Goal: Task Accomplishment & Management: Manage account settings

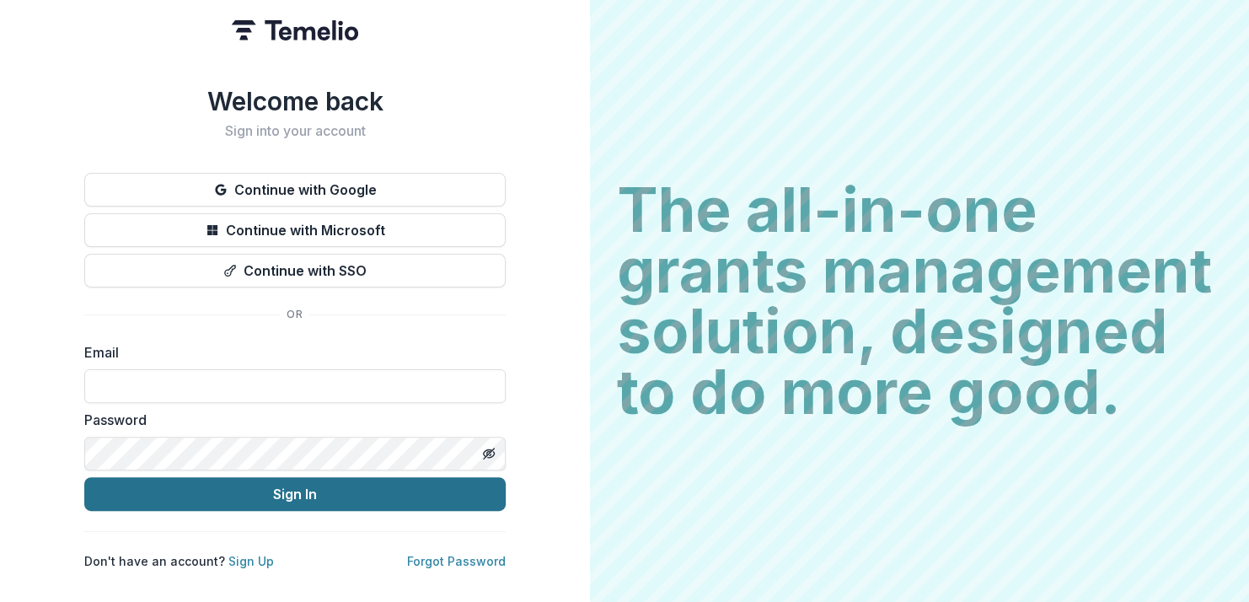
type input "**********"
click at [271, 491] on button "Sign In" at bounding box center [295, 494] width 422 height 34
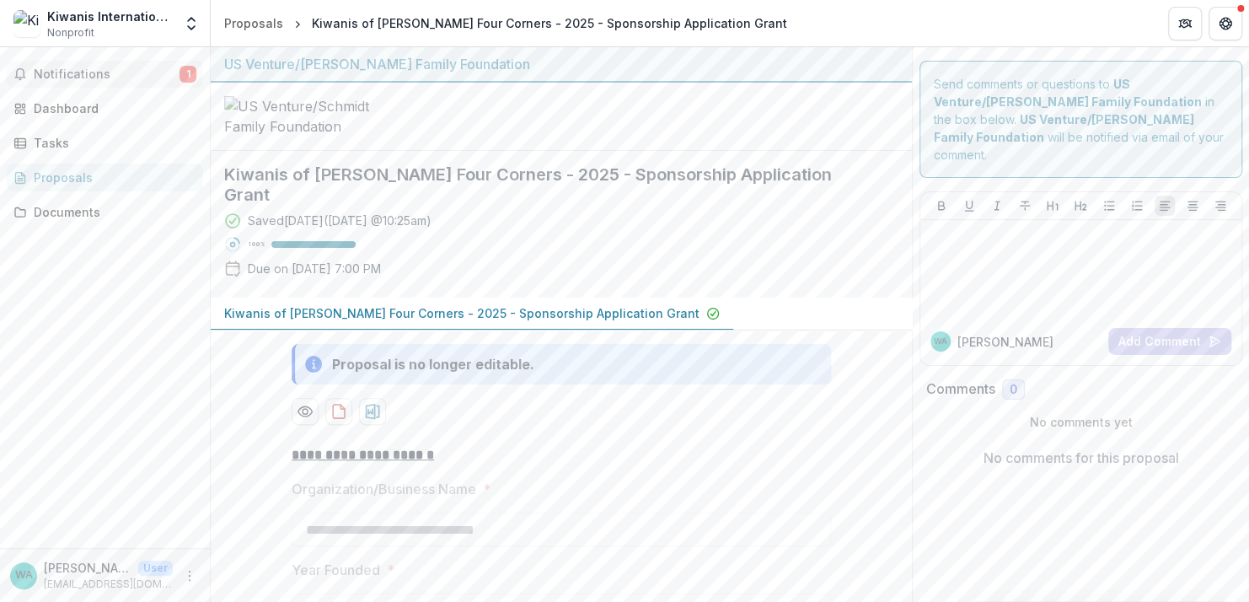
click at [145, 65] on button "Notifications 1" at bounding box center [105, 74] width 196 height 27
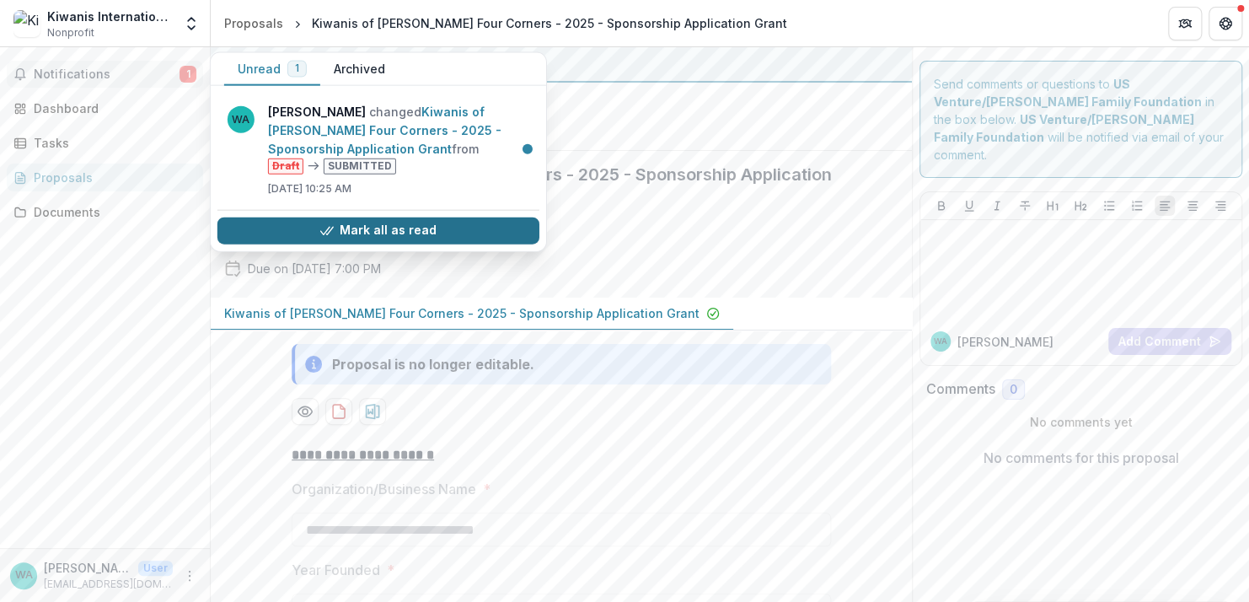
click at [346, 228] on button "Mark all as read" at bounding box center [378, 230] width 322 height 27
